Goal: Information Seeking & Learning: Check status

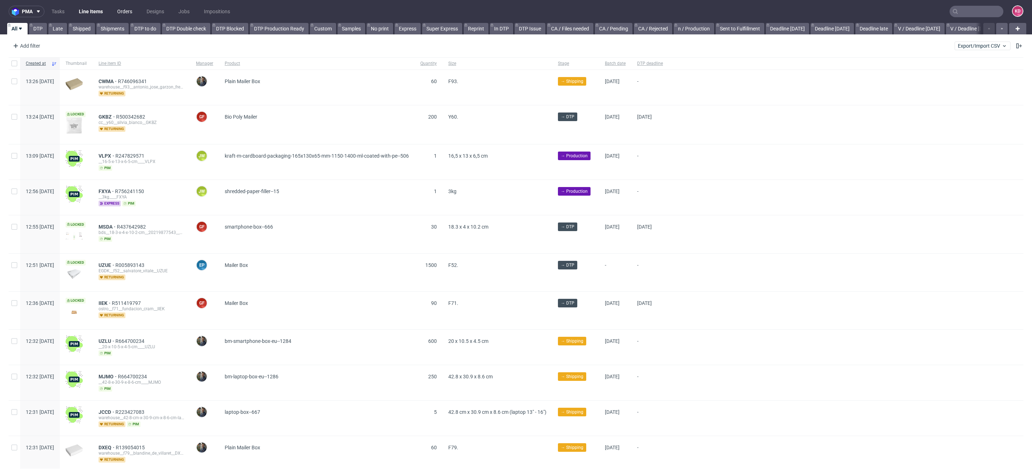
click at [128, 10] on link "Orders" at bounding box center [125, 11] width 24 height 11
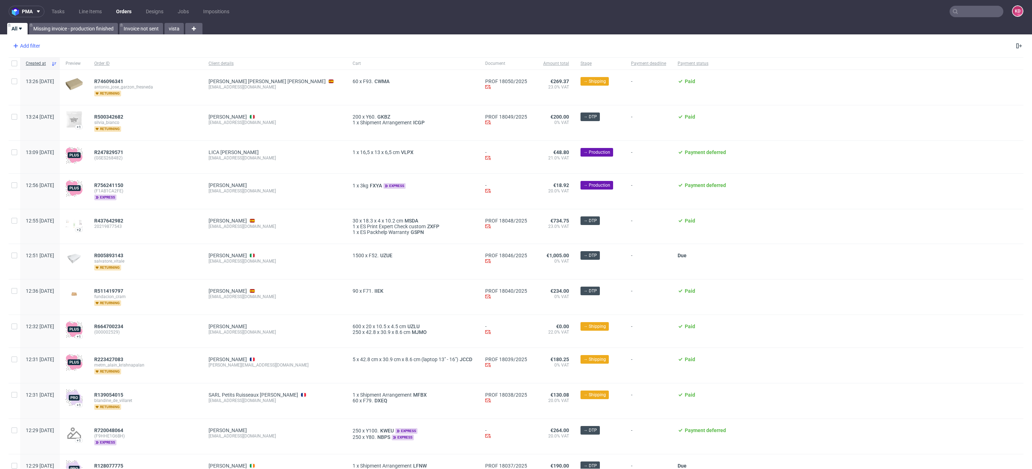
click at [32, 45] on div "Add filter" at bounding box center [26, 45] width 32 height 11
click at [102, 42] on div "Add filter Hide filters Clear all" at bounding box center [516, 45] width 1032 height 17
click at [25, 42] on div "Add filter" at bounding box center [26, 45] width 32 height 11
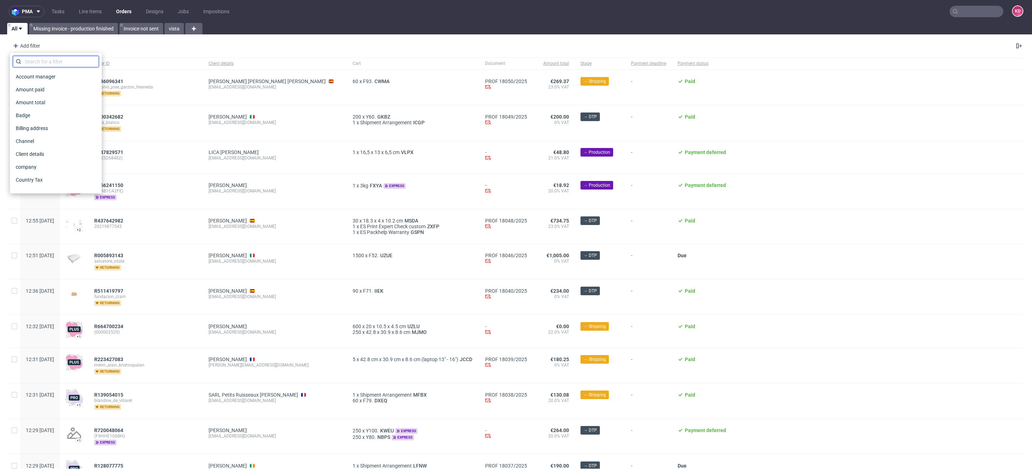
click at [41, 63] on input "text" at bounding box center [56, 61] width 86 height 11
type input "sales"
click at [46, 77] on span "Sales Channel" at bounding box center [32, 77] width 38 height 10
click at [46, 81] on input "text" at bounding box center [56, 77] width 86 height 11
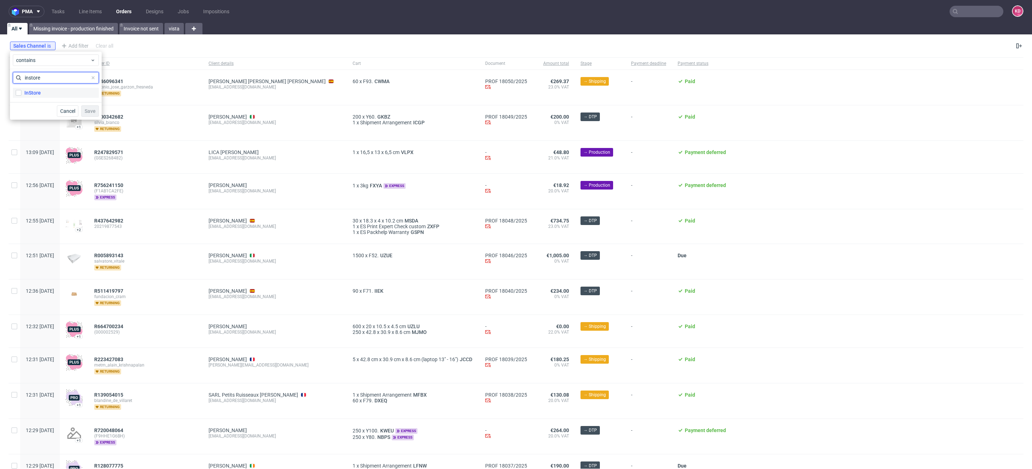
type input "instore"
click at [28, 94] on div "InStore" at bounding box center [32, 92] width 16 height 7
click at [21, 94] on input "InStore" at bounding box center [19, 93] width 6 height 6
checkbox input "true"
click at [91, 112] on span "Save" at bounding box center [90, 111] width 11 height 5
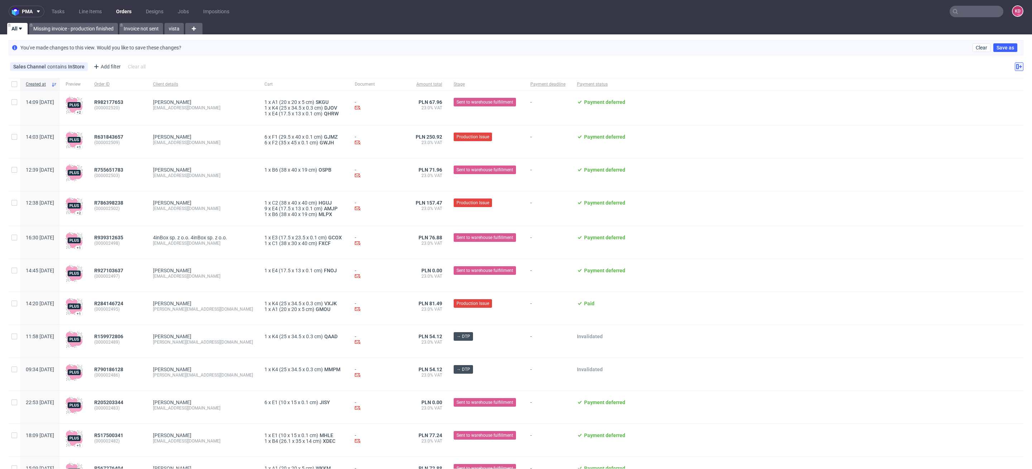
click at [1016, 64] on icon at bounding box center [1019, 67] width 6 height 6
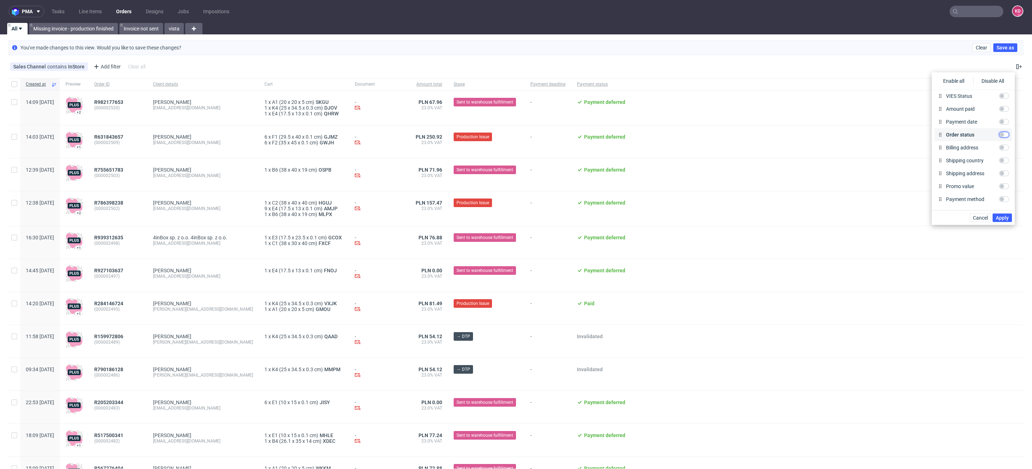
click at [1002, 133] on input "Order status" at bounding box center [1004, 135] width 10 height 6
checkbox input "true"
click at [1001, 216] on span "Apply" at bounding box center [1001, 217] width 13 height 5
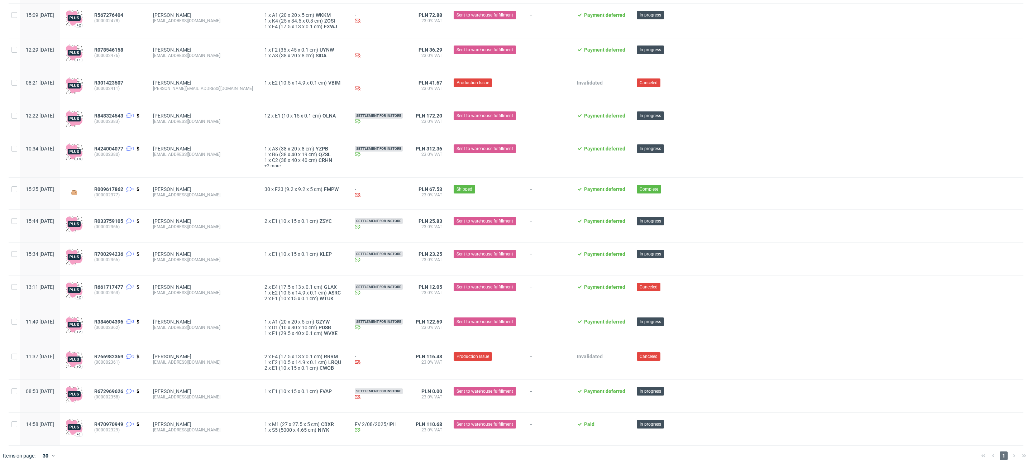
scroll to position [0, 0]
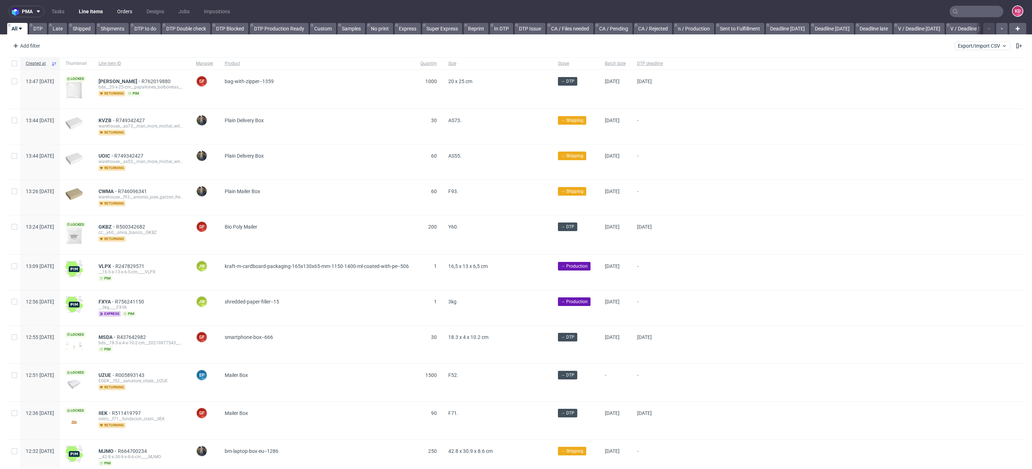
click at [127, 10] on link "Orders" at bounding box center [125, 11] width 24 height 11
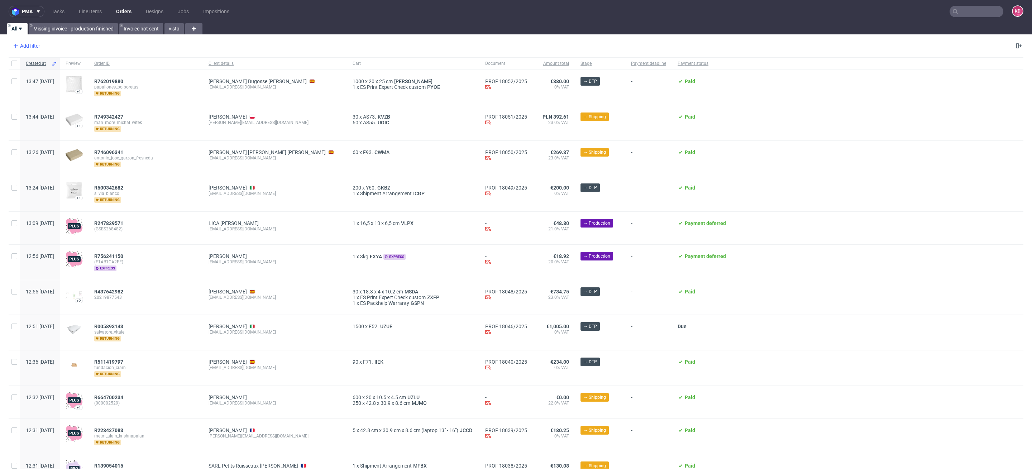
click at [28, 44] on div "Add filter" at bounding box center [26, 45] width 32 height 11
click at [53, 62] on input "text" at bounding box center [56, 61] width 86 height 11
type input "sales"
click at [48, 77] on span "Sales Channel" at bounding box center [32, 77] width 38 height 10
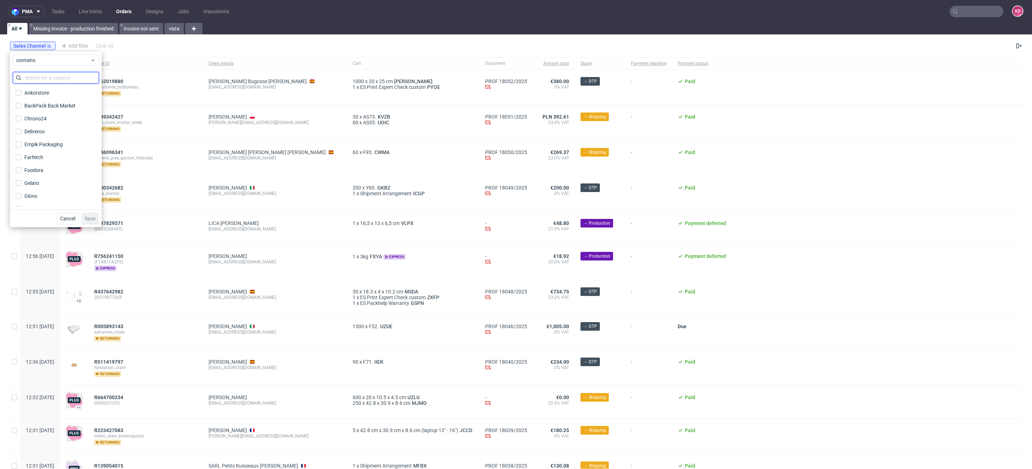
click at [48, 77] on input "text" at bounding box center [56, 77] width 86 height 11
type input "instore"
click at [50, 95] on label "InStore" at bounding box center [56, 93] width 86 height 10
click at [21, 95] on input "InStore" at bounding box center [19, 93] width 6 height 6
checkbox input "true"
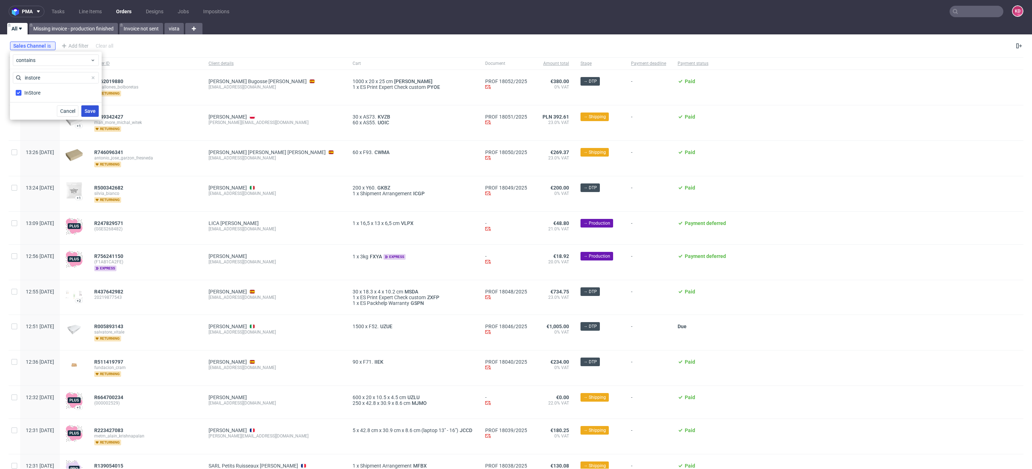
click at [83, 110] on button "Save" at bounding box center [90, 110] width 18 height 11
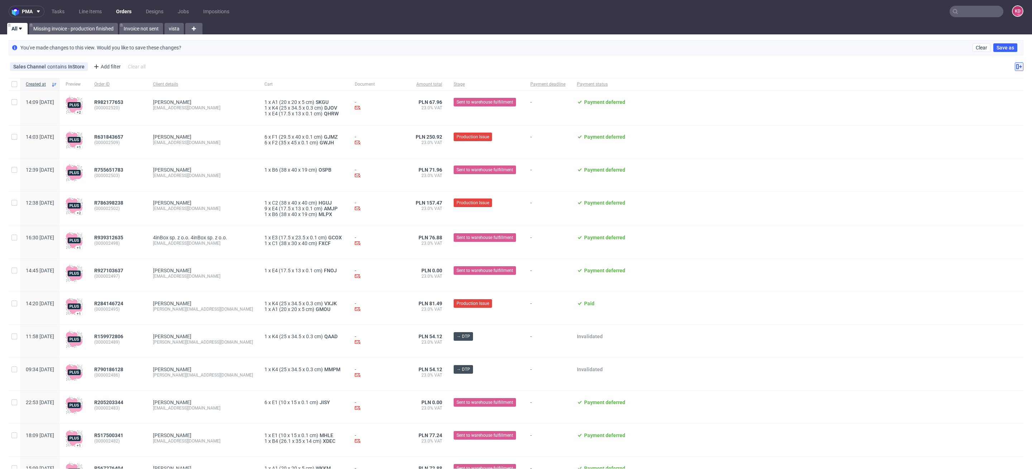
click at [1016, 69] on icon at bounding box center [1019, 67] width 6 height 6
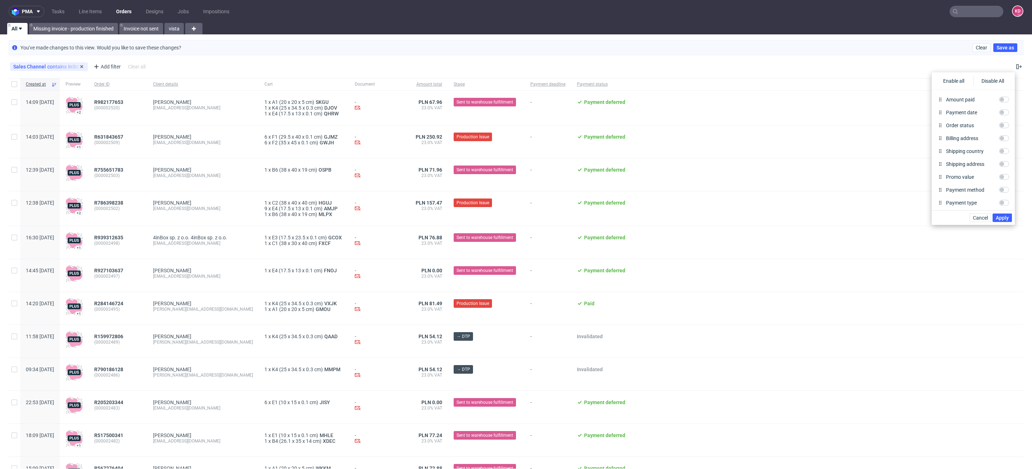
click at [67, 65] on div "Sales Channel contains InStore" at bounding box center [48, 67] width 71 height 6
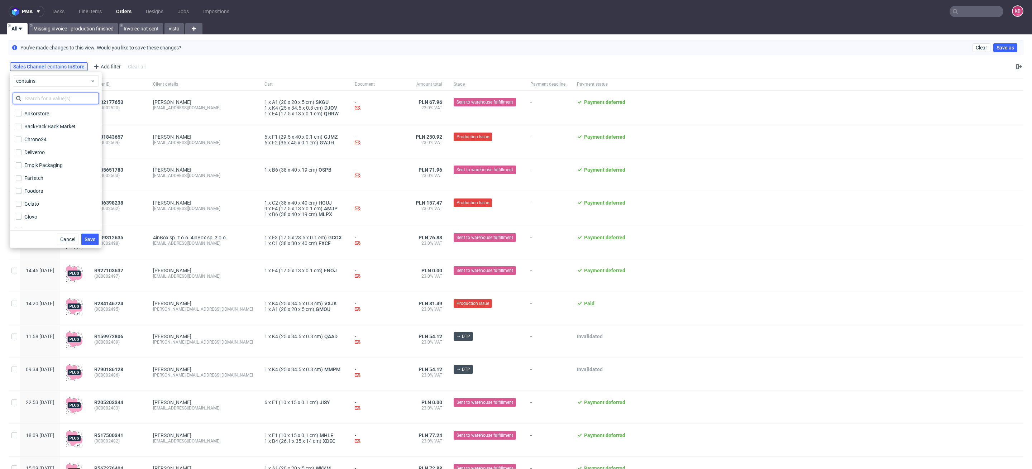
click at [46, 97] on input "text" at bounding box center [56, 98] width 86 height 11
type input "pack"
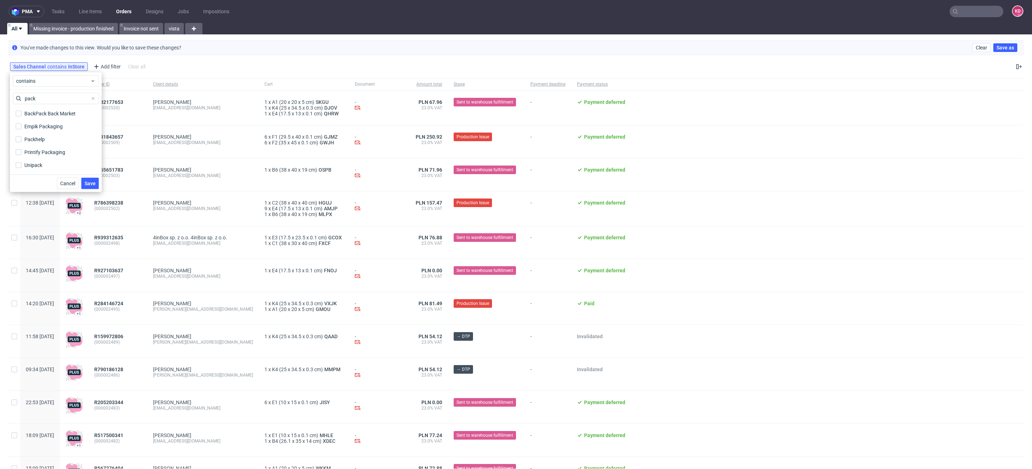
click at [61, 133] on div "Packhelp" at bounding box center [56, 139] width 86 height 13
click at [61, 137] on label "Packhelp" at bounding box center [56, 139] width 86 height 10
click at [21, 137] on input "Packhelp" at bounding box center [19, 139] width 6 height 6
checkbox input "true"
click at [91, 185] on span "Save" at bounding box center [90, 183] width 11 height 5
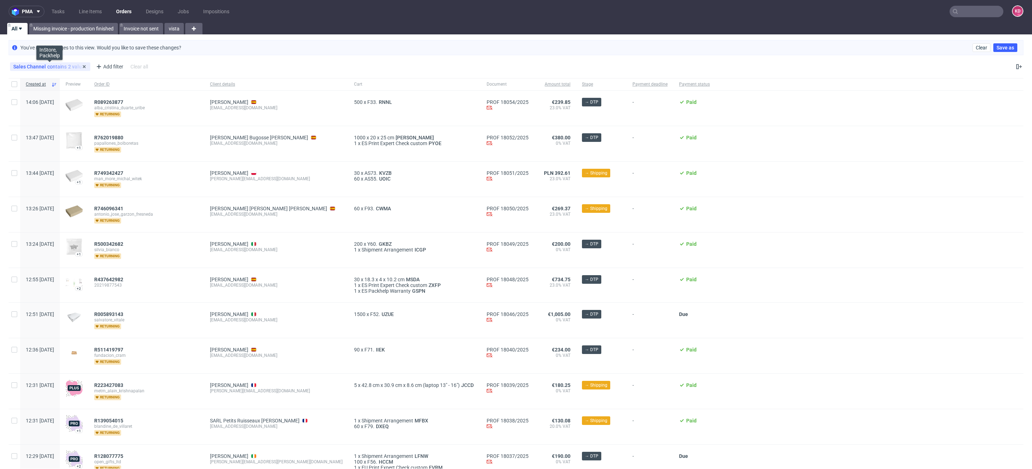
click at [73, 67] on div "Sales Channel contains 2 values" at bounding box center [50, 67] width 74 height 6
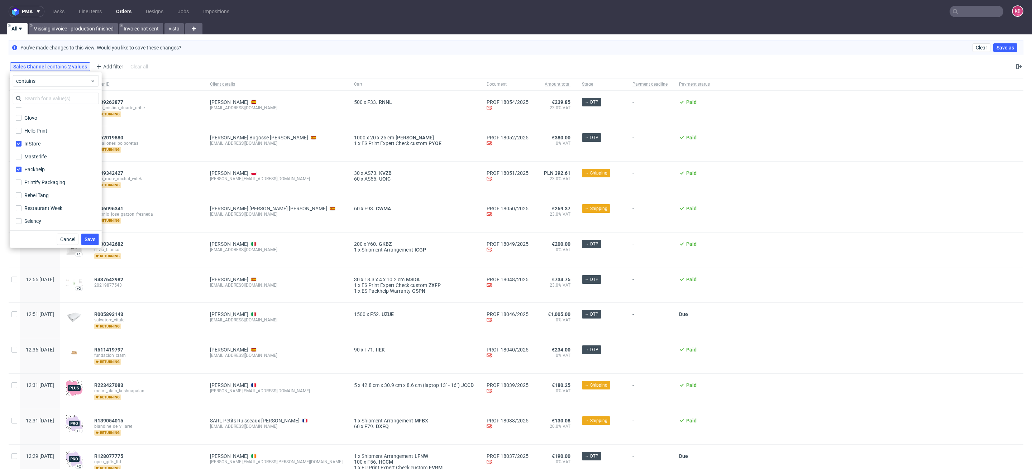
scroll to position [81, 0]
click at [34, 158] on div "InStore" at bounding box center [32, 161] width 16 height 7
click at [21, 159] on input "InStore" at bounding box center [19, 162] width 6 height 6
checkbox input "false"
click at [95, 237] on span "Save" at bounding box center [90, 239] width 11 height 5
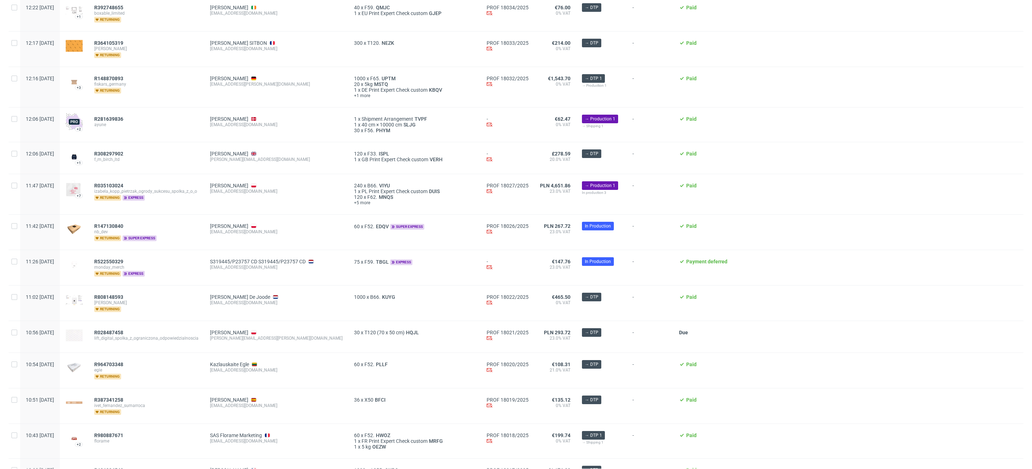
scroll to position [696, 0]
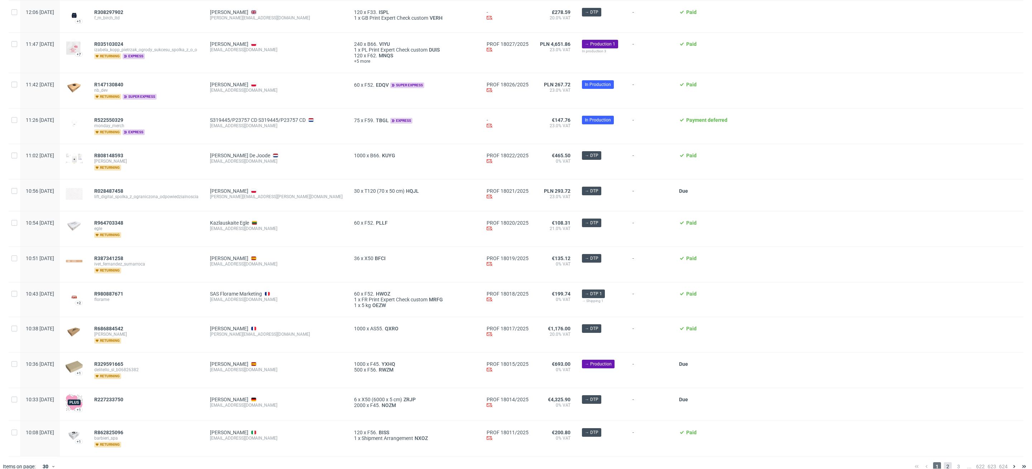
click at [943, 462] on span "2" at bounding box center [947, 466] width 8 height 9
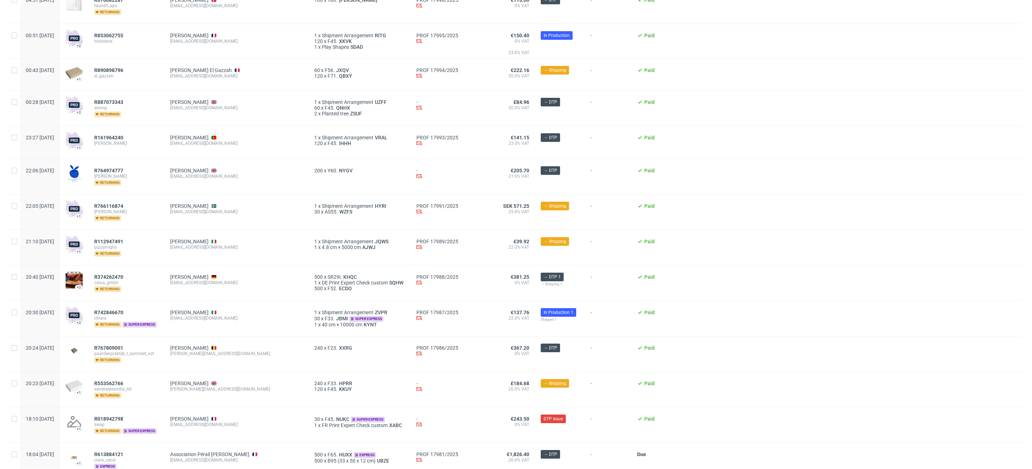
scroll to position [705, 0]
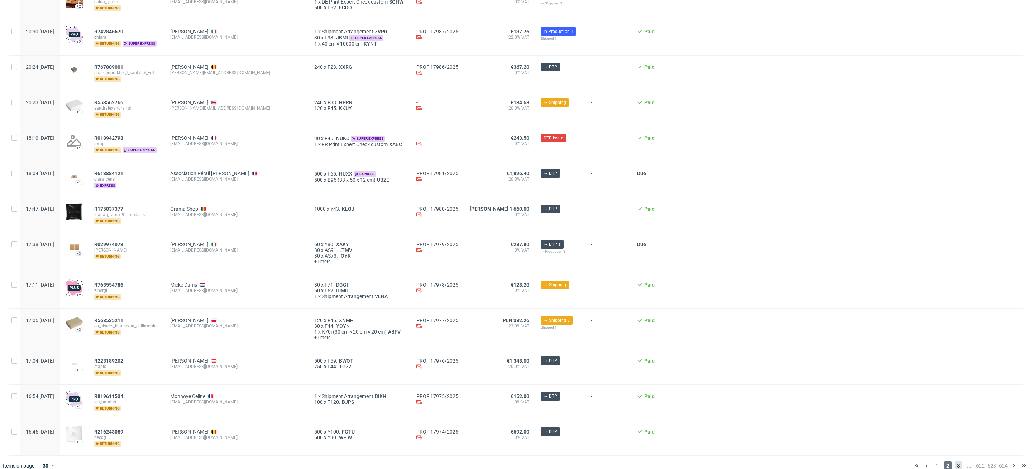
click at [954, 461] on span "3" at bounding box center [958, 465] width 8 height 9
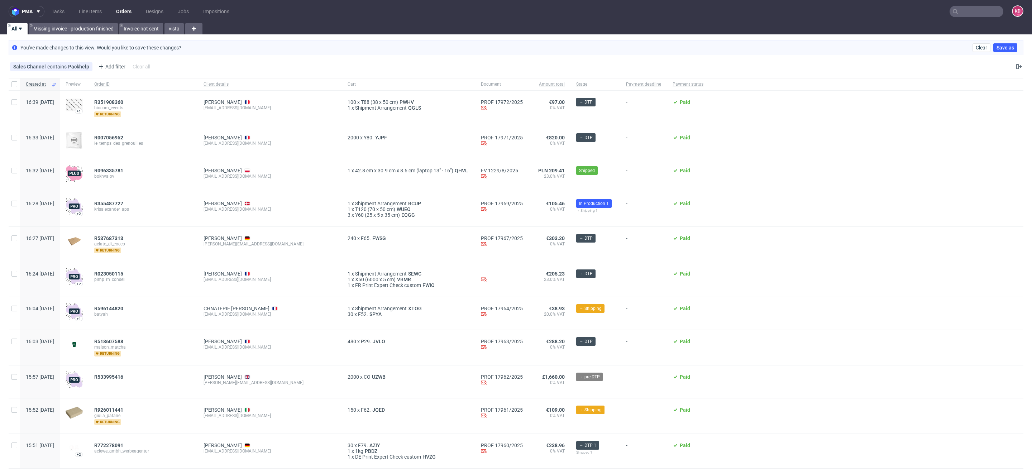
click at [99, 17] on nav "pma Tasks Line Items Orders Designs Jobs Impositions KD" at bounding box center [516, 11] width 1032 height 23
click at [96, 10] on link "Line Items" at bounding box center [91, 11] width 32 height 11
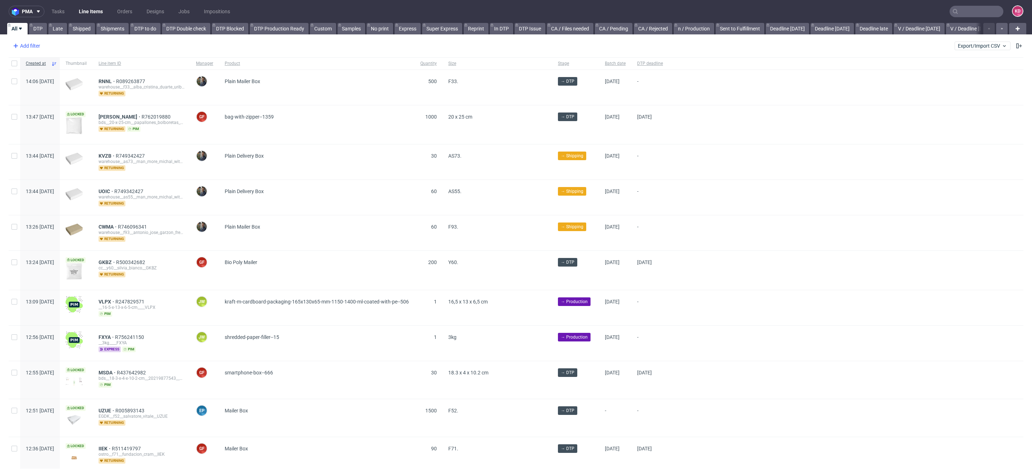
click at [40, 50] on div "Add filter" at bounding box center [26, 45] width 32 height 11
click at [51, 64] on input "text" at bounding box center [56, 61] width 86 height 11
type input "sales"
click at [49, 77] on span "Sales Channel" at bounding box center [32, 77] width 38 height 10
click at [49, 88] on label "Ankorstore" at bounding box center [56, 93] width 86 height 10
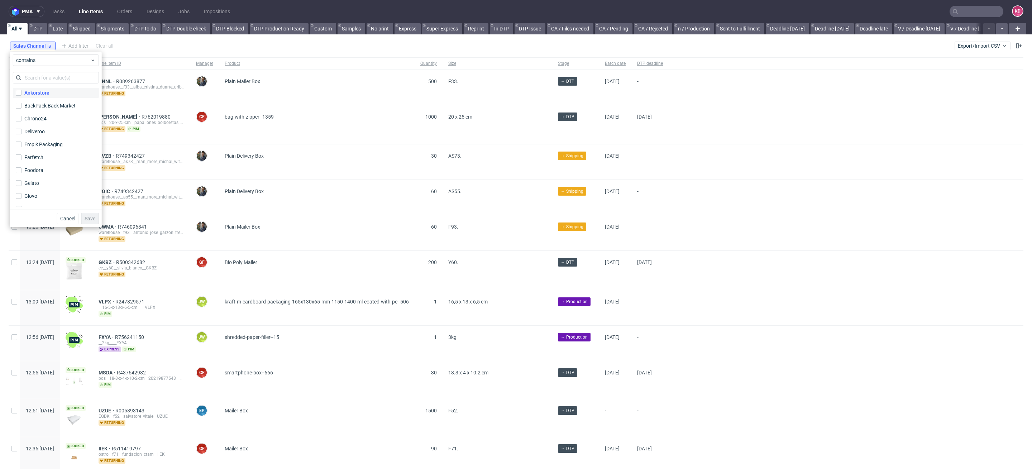
click at [21, 90] on input "Ankorstore" at bounding box center [19, 93] width 6 height 6
click at [48, 80] on input "text" at bounding box center [56, 77] width 86 height 11
click at [45, 89] on div "Ankorstore" at bounding box center [36, 92] width 25 height 7
click at [21, 90] on input "Ankorstore" at bounding box center [19, 93] width 6 height 6
checkbox input "false"
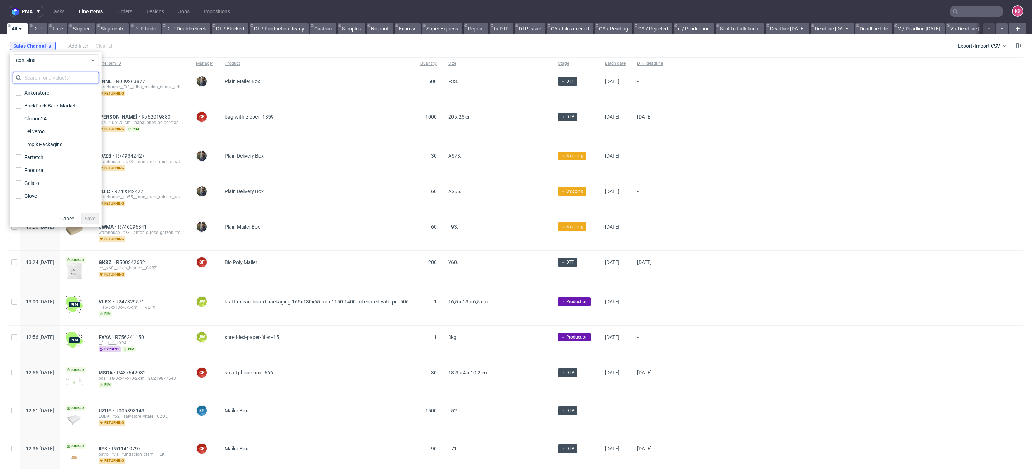
click at [49, 80] on input "text" at bounding box center [56, 77] width 86 height 11
type input "instor"
click at [47, 91] on label "InStore" at bounding box center [56, 93] width 86 height 10
click at [21, 91] on input "InStore" at bounding box center [19, 93] width 6 height 6
checkbox input "true"
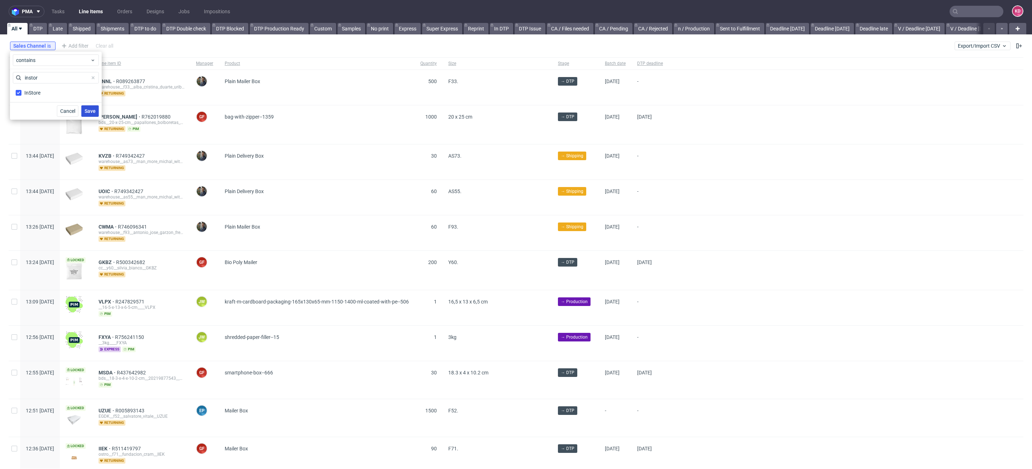
click at [92, 111] on span "Save" at bounding box center [90, 111] width 11 height 5
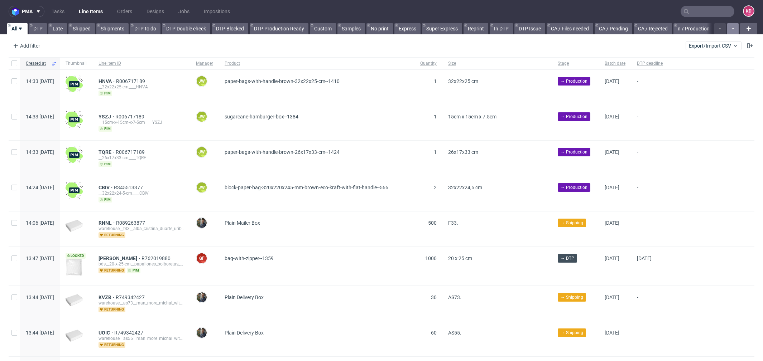
click at [731, 30] on icon "button" at bounding box center [732, 29] width 3 height 6
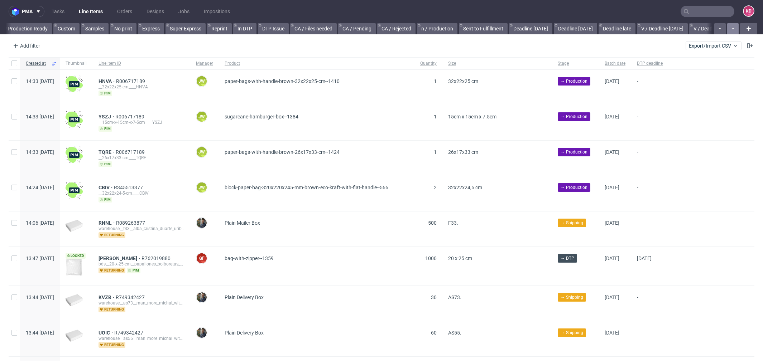
click at [731, 30] on icon "button" at bounding box center [732, 29] width 3 height 6
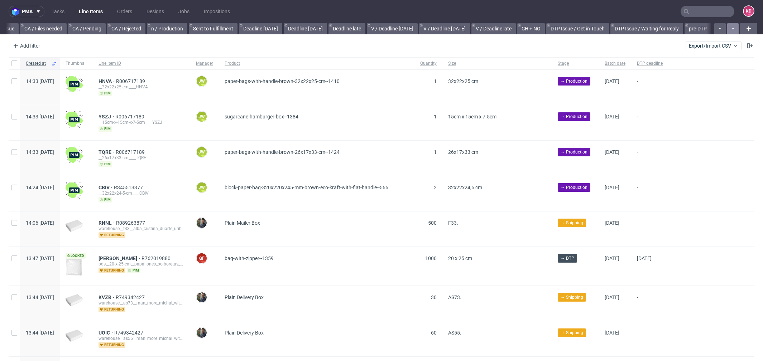
click at [731, 30] on icon "button" at bounding box center [732, 29] width 3 height 6
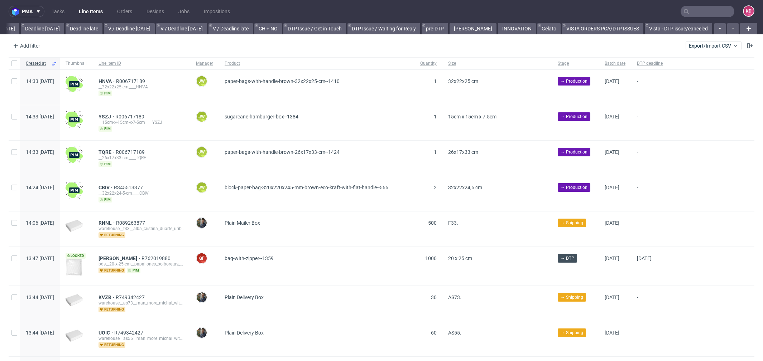
scroll to position [0, 799]
click at [725, 30] on div at bounding box center [726, 28] width 26 height 11
click at [121, 9] on link "Orders" at bounding box center [125, 11] width 24 height 11
